Goal: Task Accomplishment & Management: Manage account settings

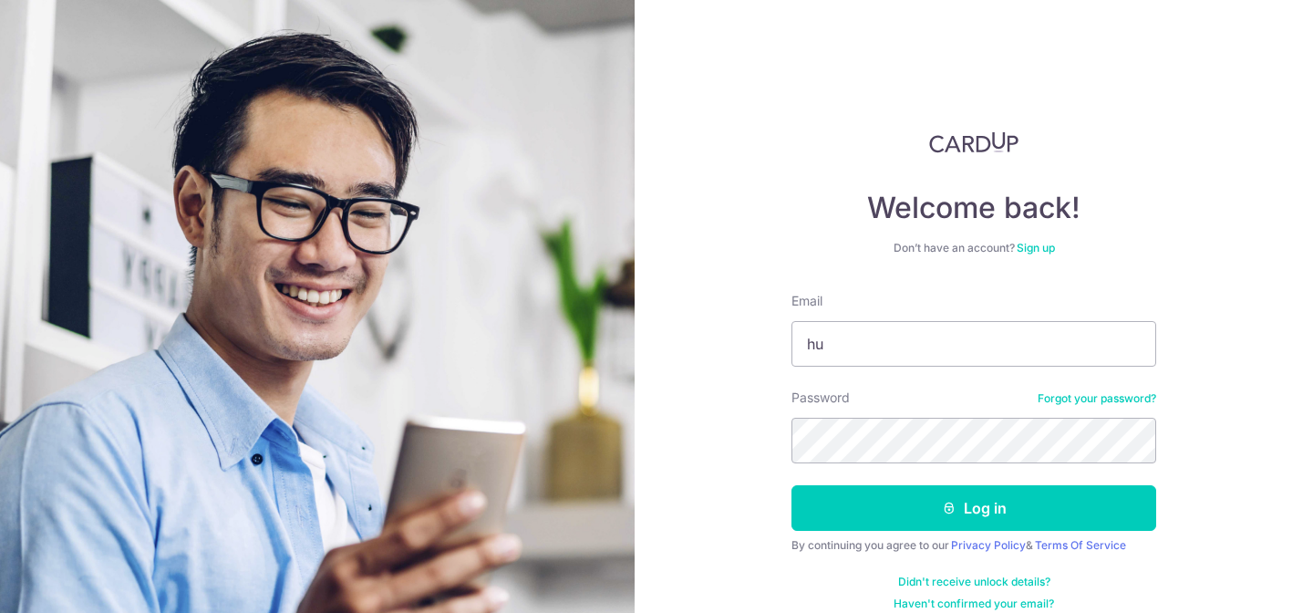
type input "h"
type input "[EMAIL_ADDRESS][DOMAIN_NAME]"
click at [791, 485] on button "Log in" at bounding box center [973, 508] width 365 height 46
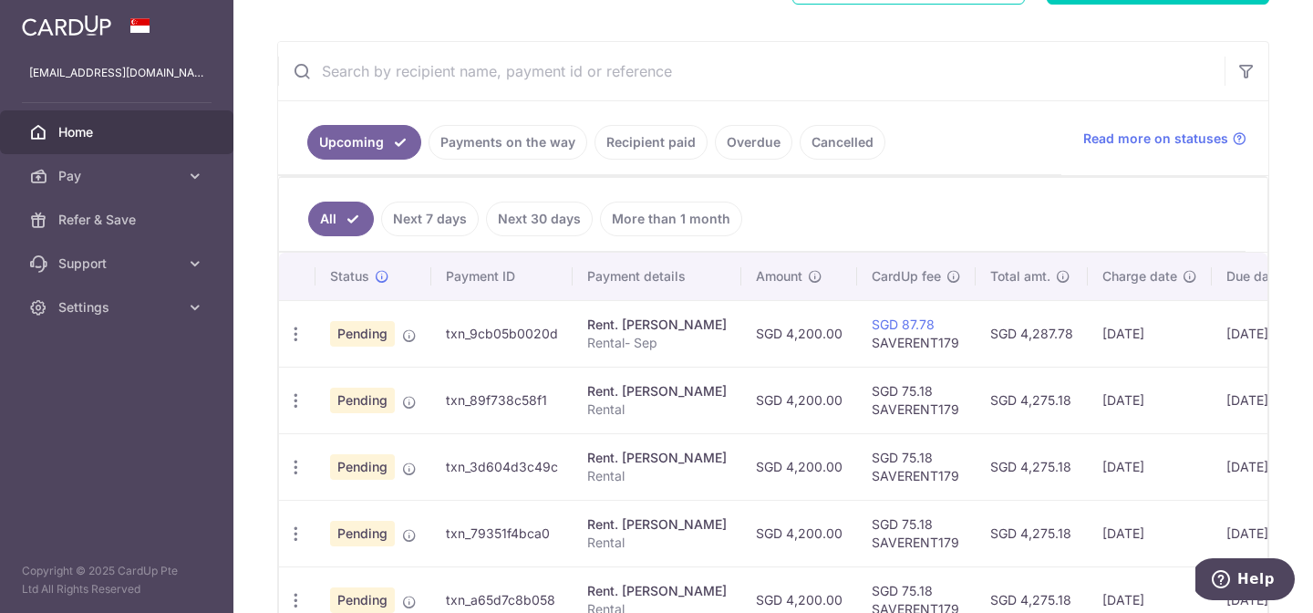
scroll to position [420, 0]
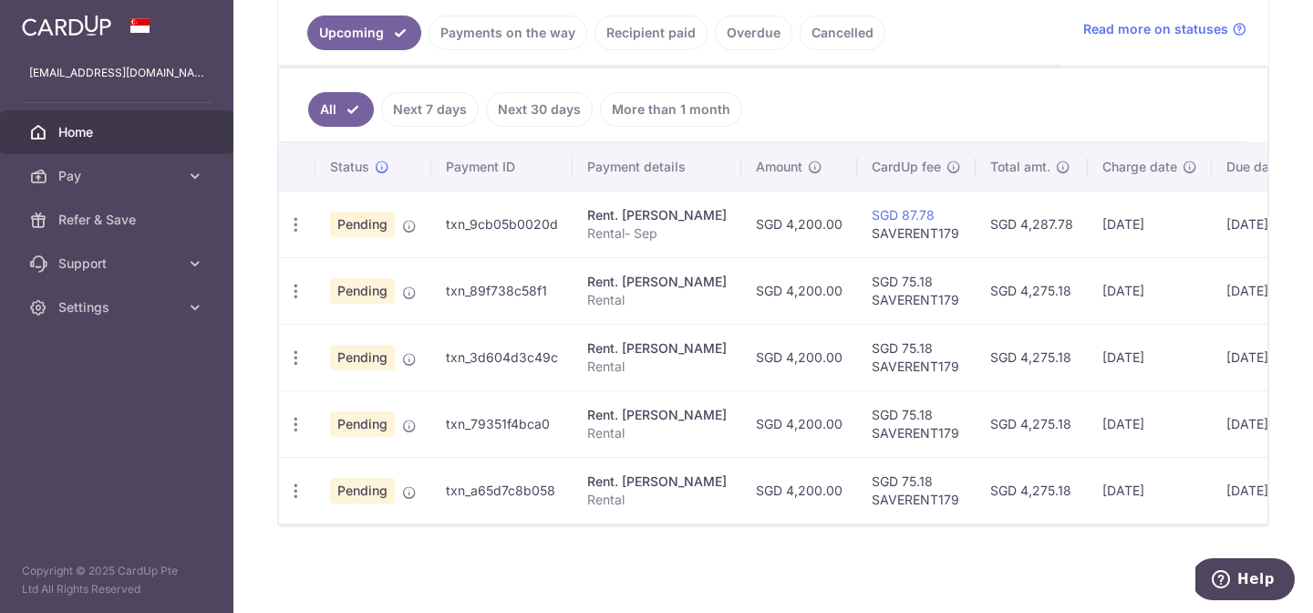
click at [634, 99] on link "More than 1 month" at bounding box center [671, 109] width 142 height 35
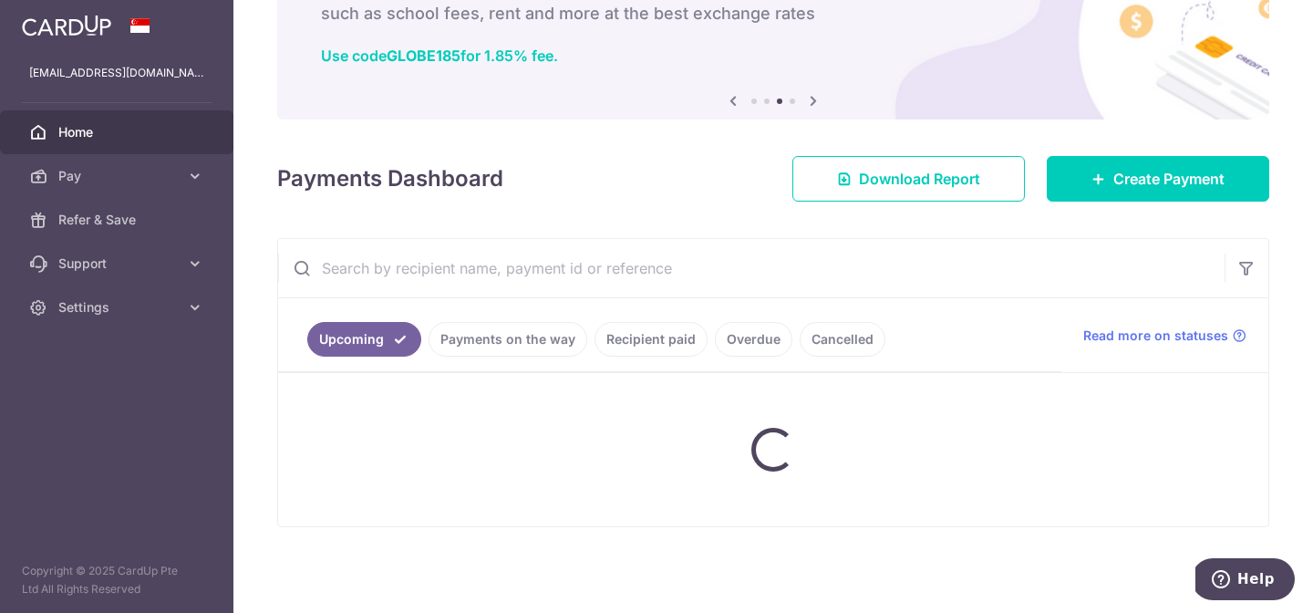
scroll to position [287, 0]
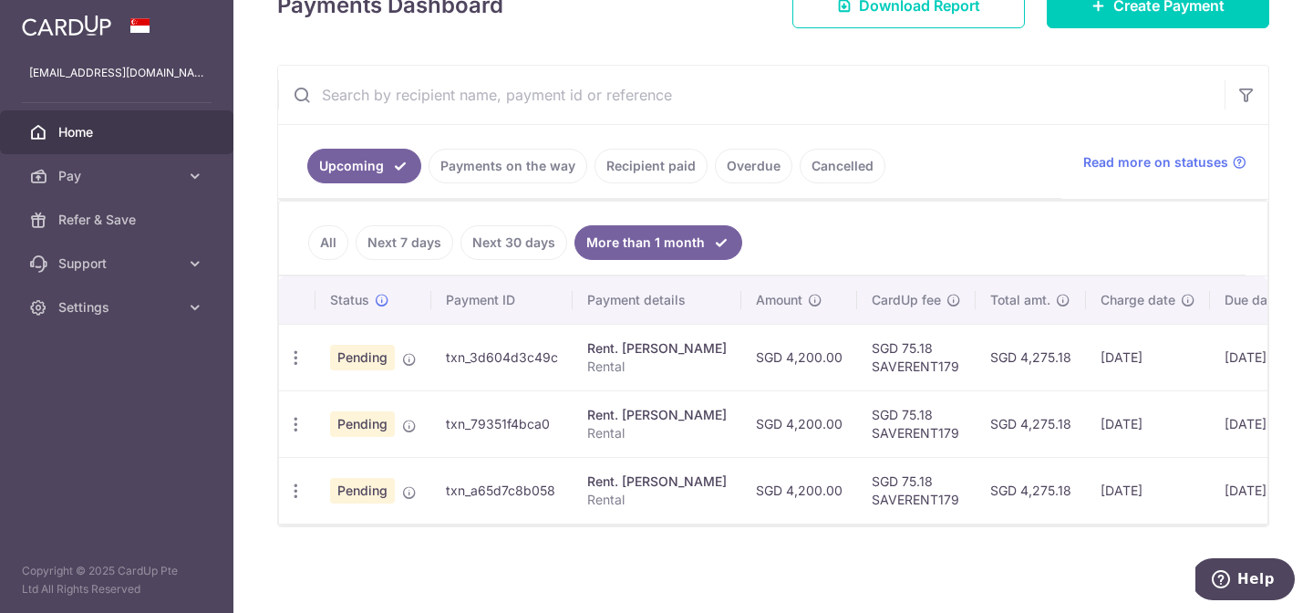
click at [331, 249] on link "All" at bounding box center [328, 242] width 40 height 35
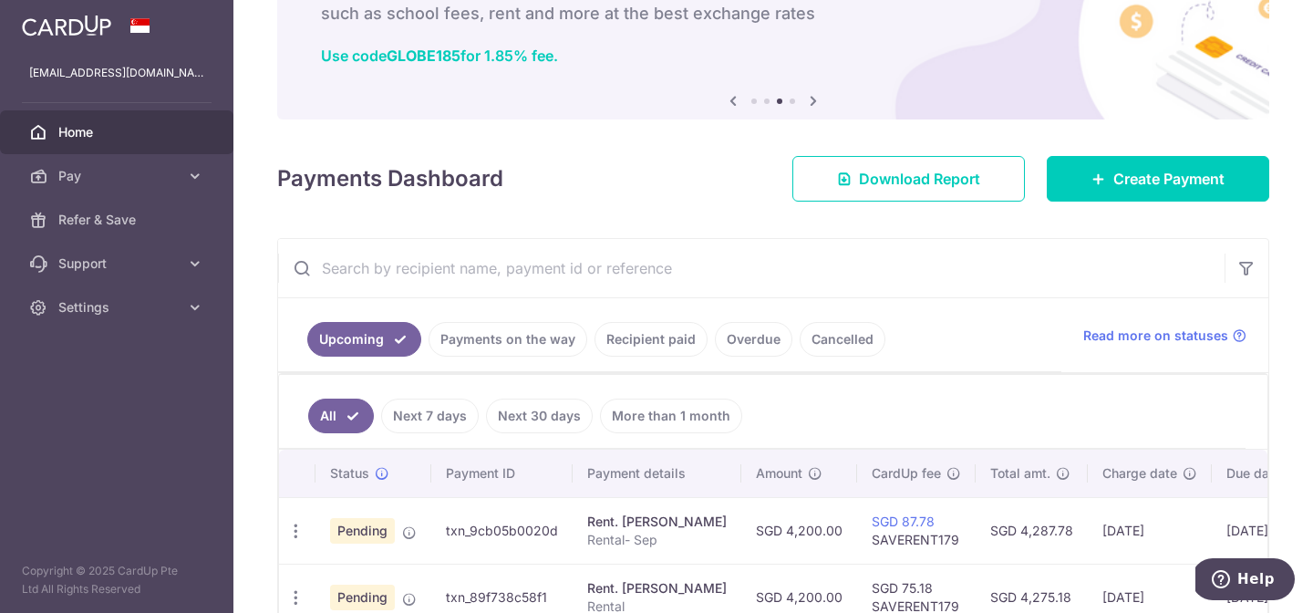
scroll to position [420, 0]
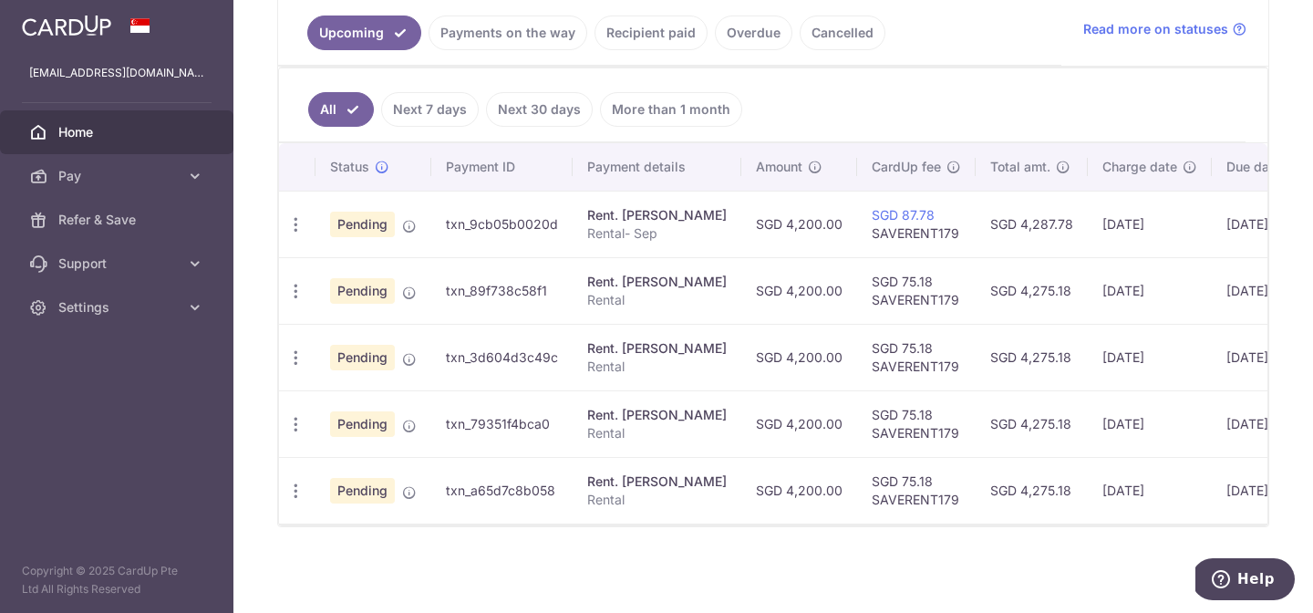
click at [851, 41] on link "Cancelled" at bounding box center [843, 32] width 86 height 35
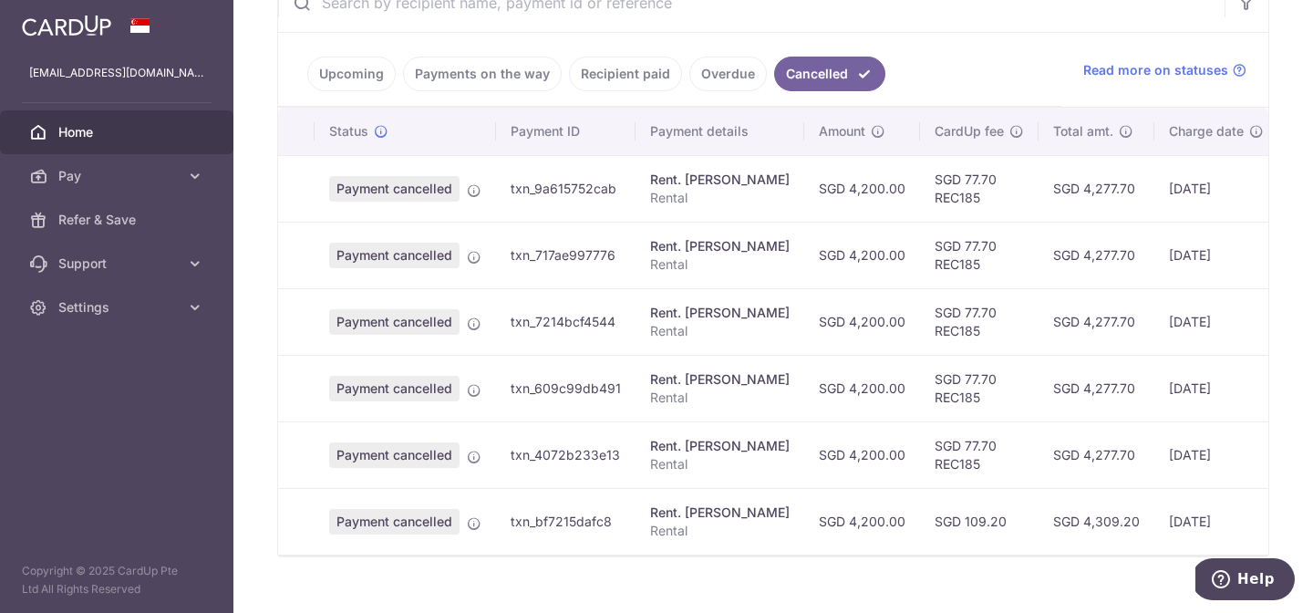
scroll to position [378, 0]
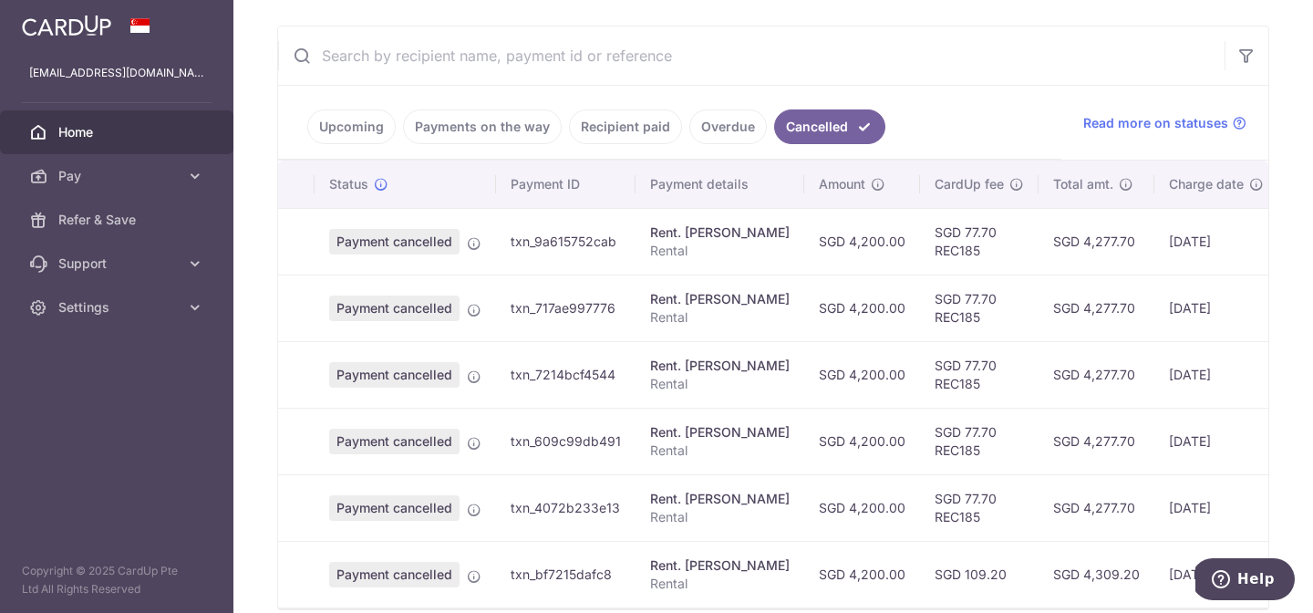
click at [358, 109] on link "Upcoming" at bounding box center [351, 126] width 88 height 35
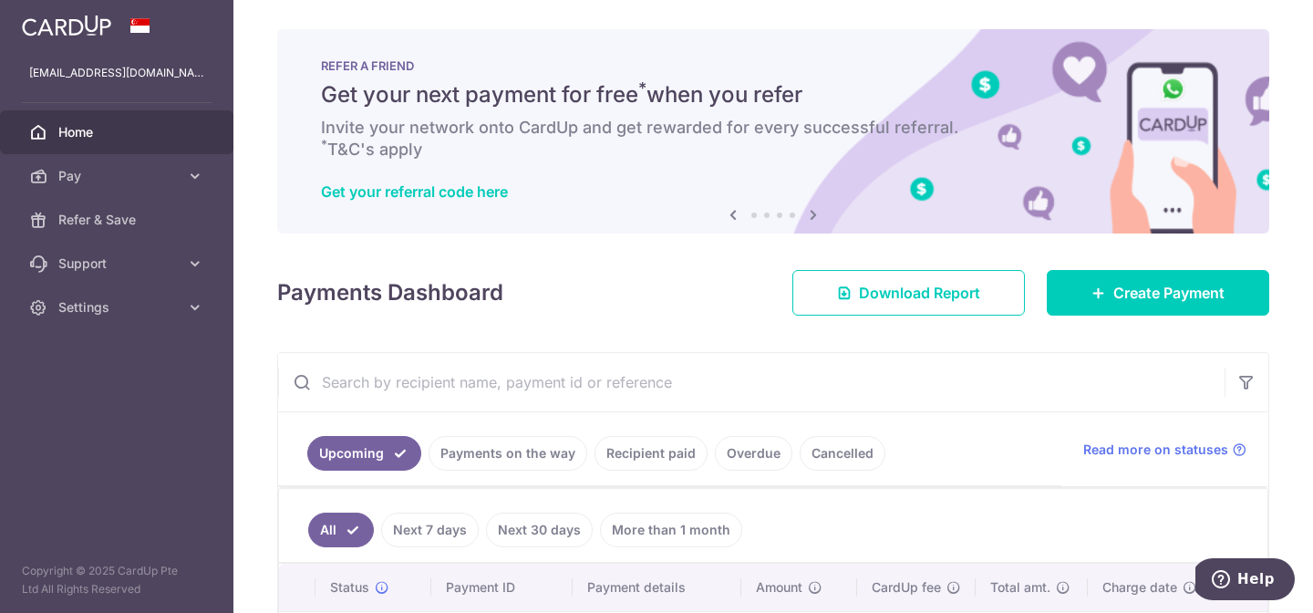
scroll to position [167, 0]
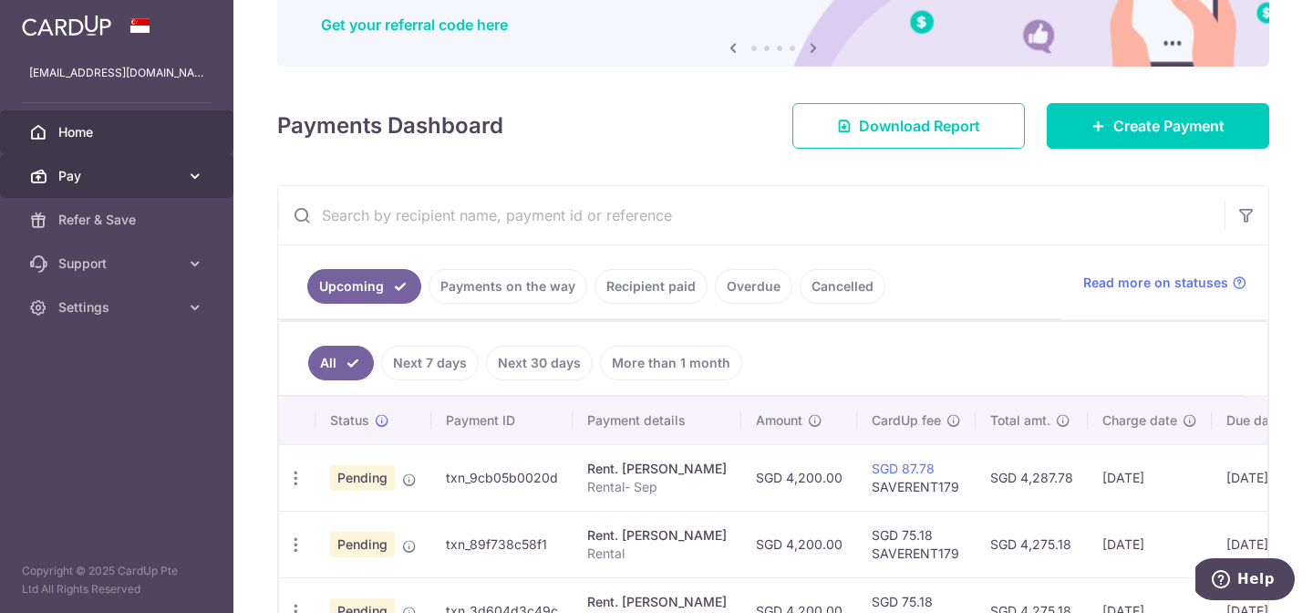
click at [170, 179] on span "Pay" at bounding box center [118, 176] width 120 height 18
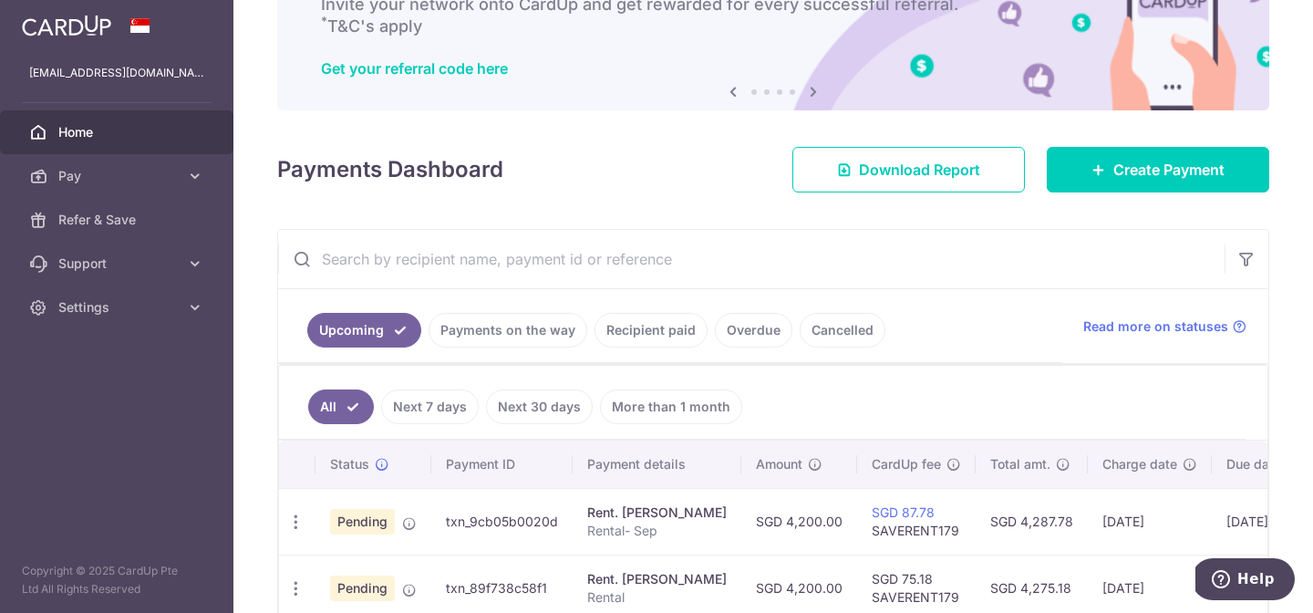
scroll to position [0, 0]
